Goal: Use online tool/utility: Utilize a website feature to perform a specific function

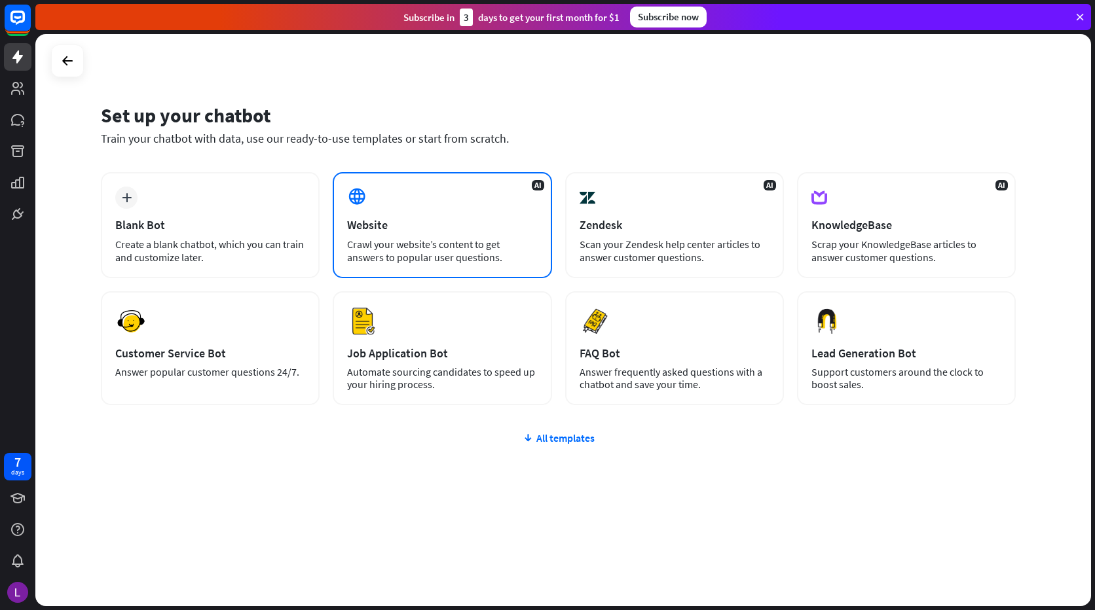
click at [384, 227] on div "Website" at bounding box center [442, 224] width 190 height 15
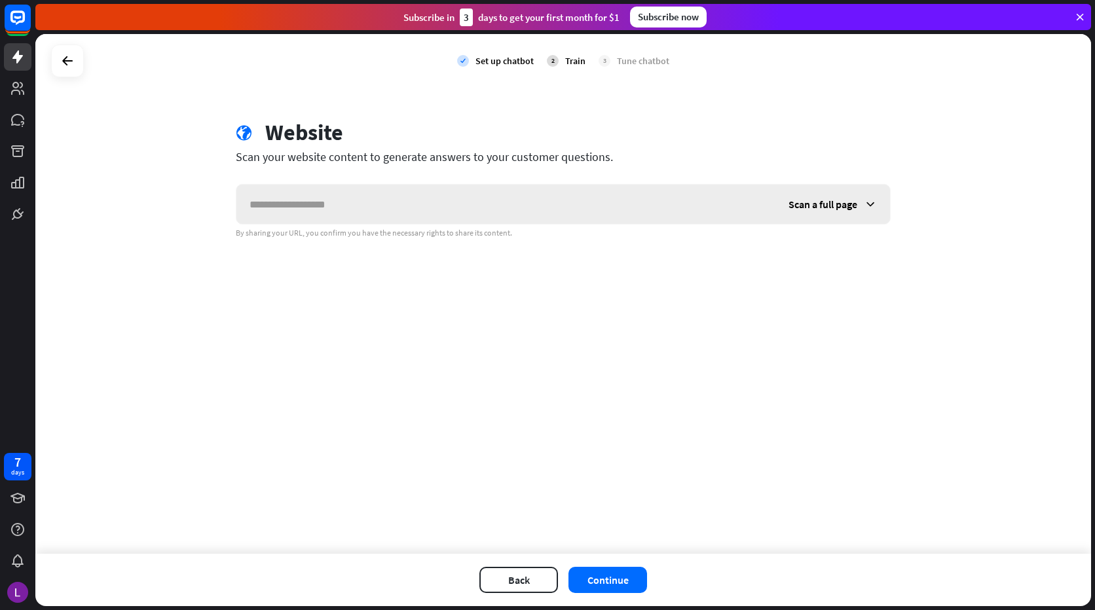
click at [398, 203] on input "text" at bounding box center [505, 204] width 539 height 39
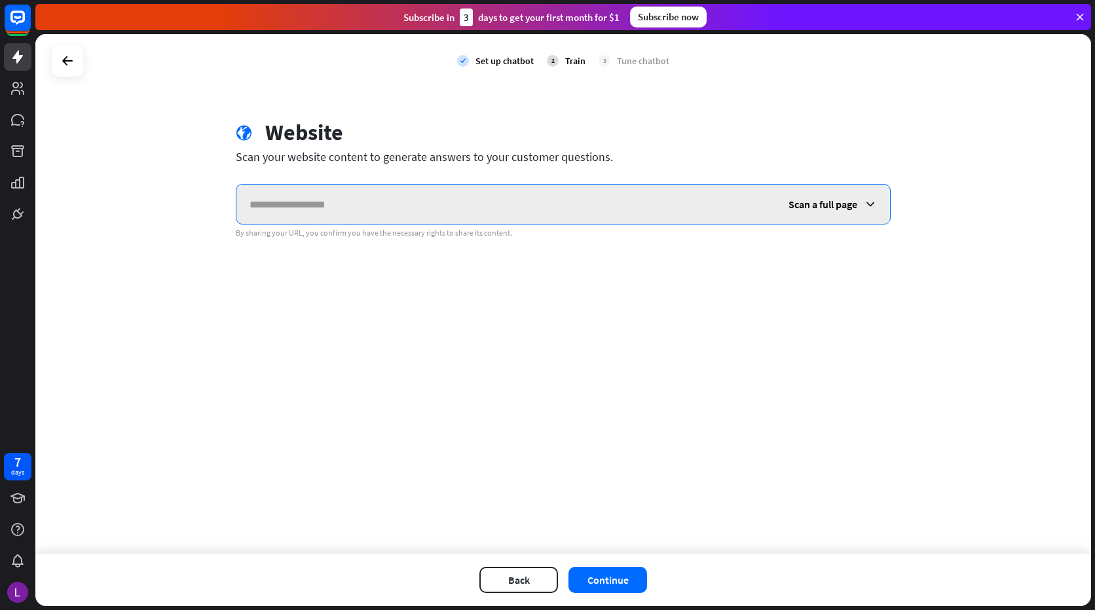
click at [405, 206] on input "text" at bounding box center [505, 204] width 539 height 39
paste input "**********"
type input "**********"
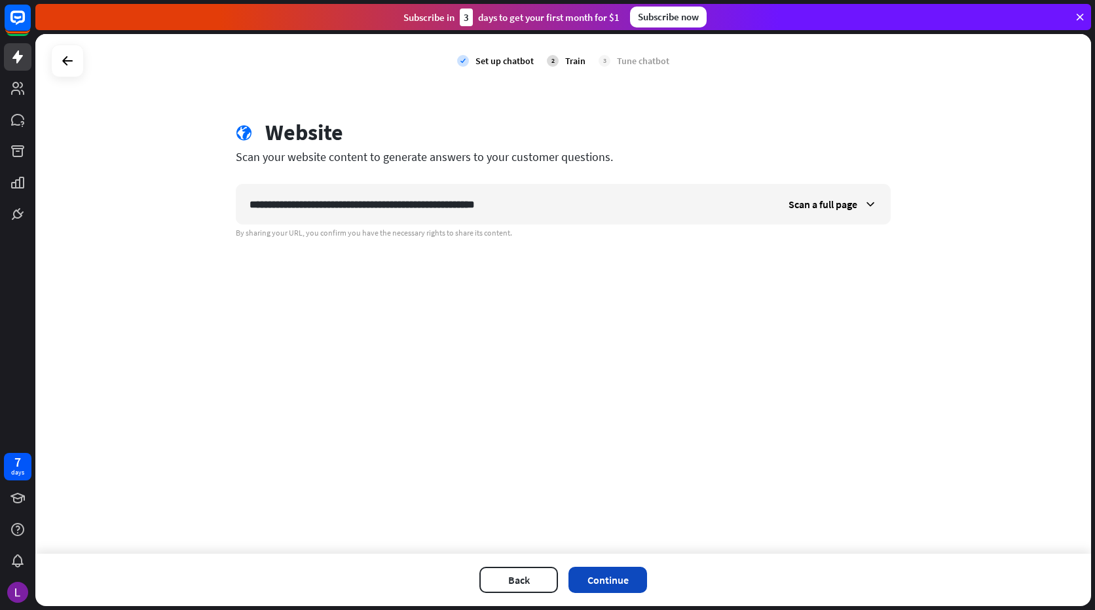
click at [597, 579] on button "Continue" at bounding box center [608, 580] width 79 height 26
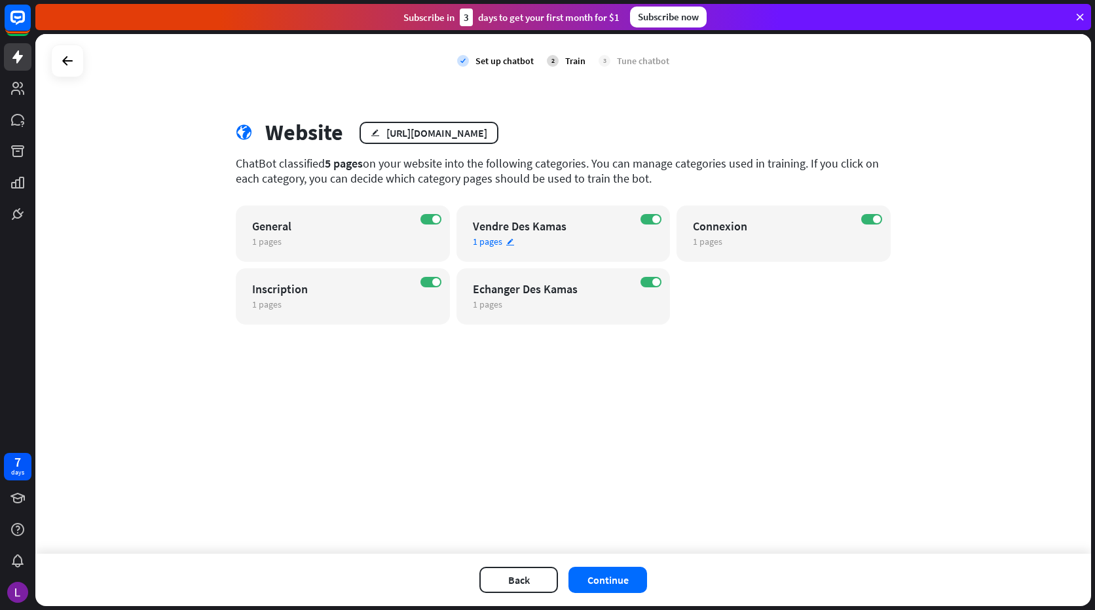
click at [499, 234] on div "ON Vendre Des Kamas 1 pages edit" at bounding box center [564, 234] width 214 height 56
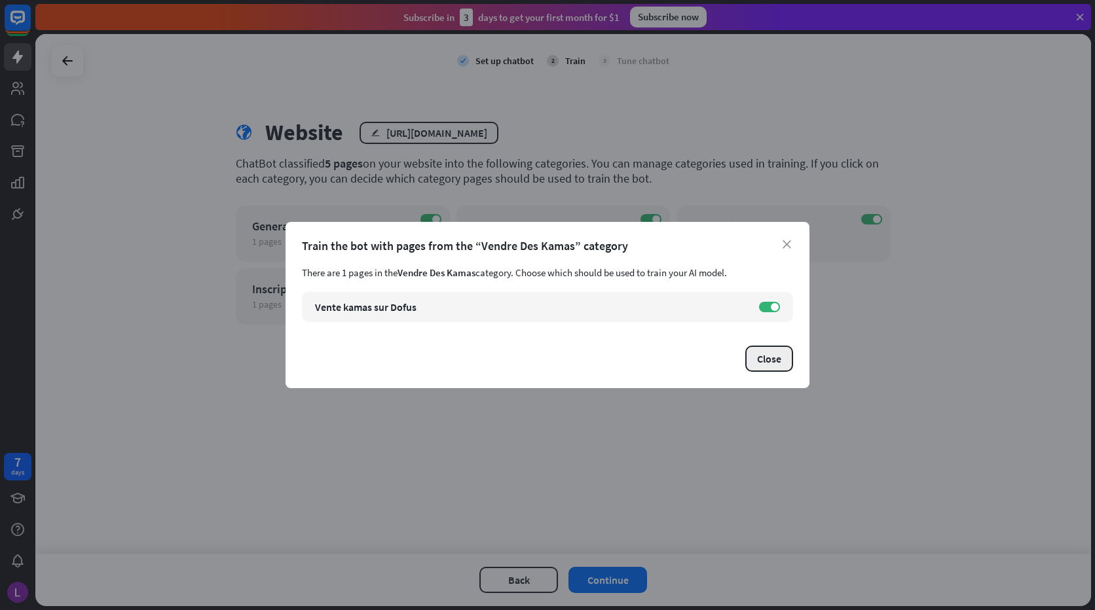
click at [773, 360] on button "Close" at bounding box center [769, 359] width 48 height 26
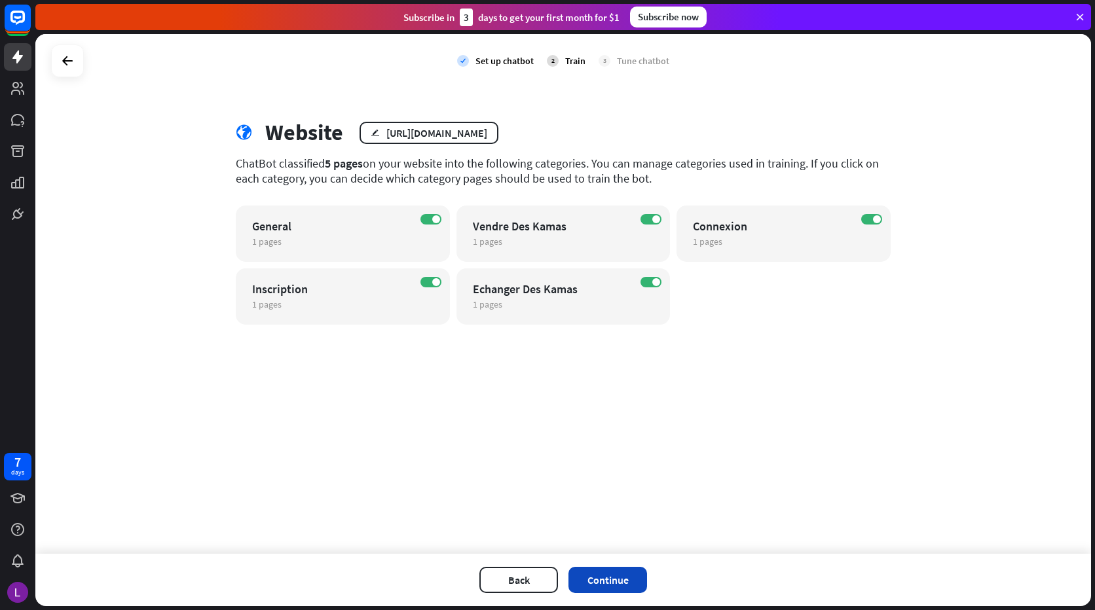
click at [599, 572] on button "Continue" at bounding box center [608, 580] width 79 height 26
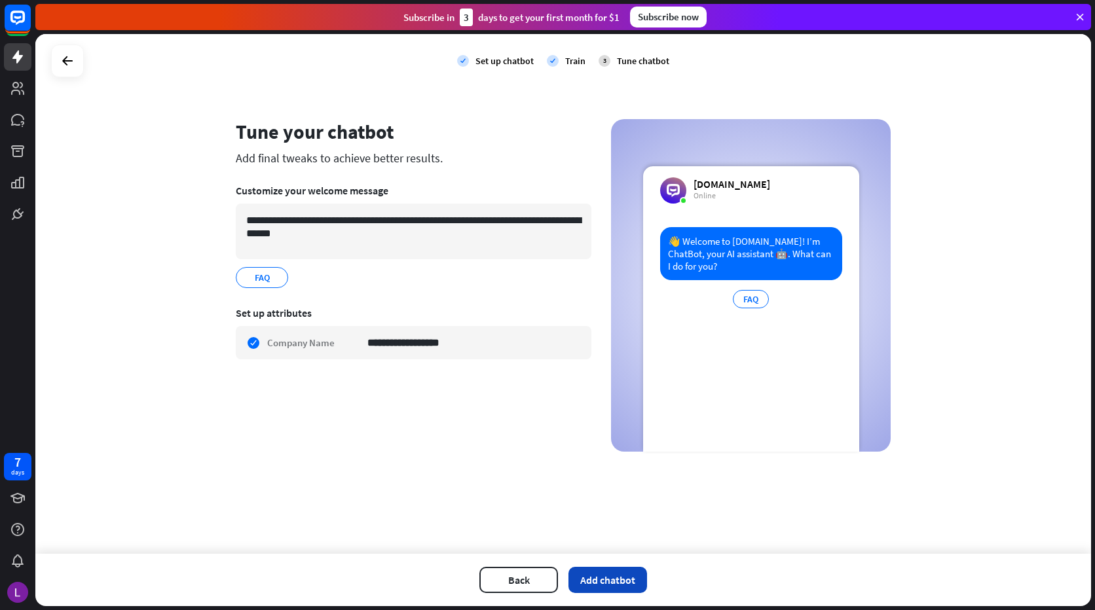
click at [607, 578] on button "Add chatbot" at bounding box center [608, 580] width 79 height 26
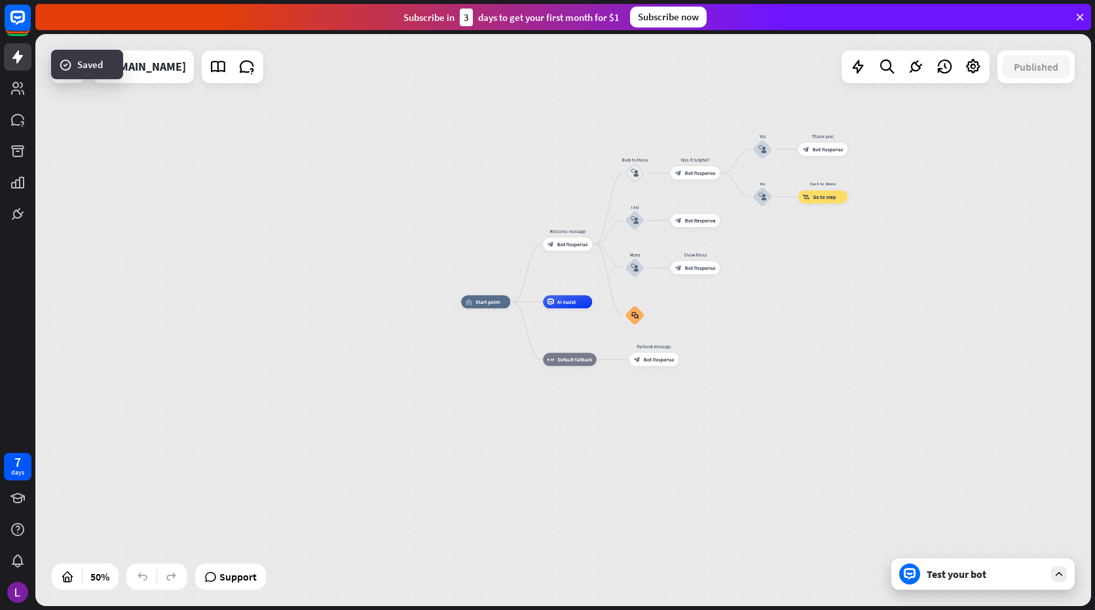
drag, startPoint x: 864, startPoint y: 220, endPoint x: 762, endPoint y: 259, distance: 108.9
click at [768, 257] on div "home_2 Start point Welcome message block_bot_response Bot Response Back to Menu…" at bounding box center [563, 320] width 1056 height 572
